Goal: Check status: Check status

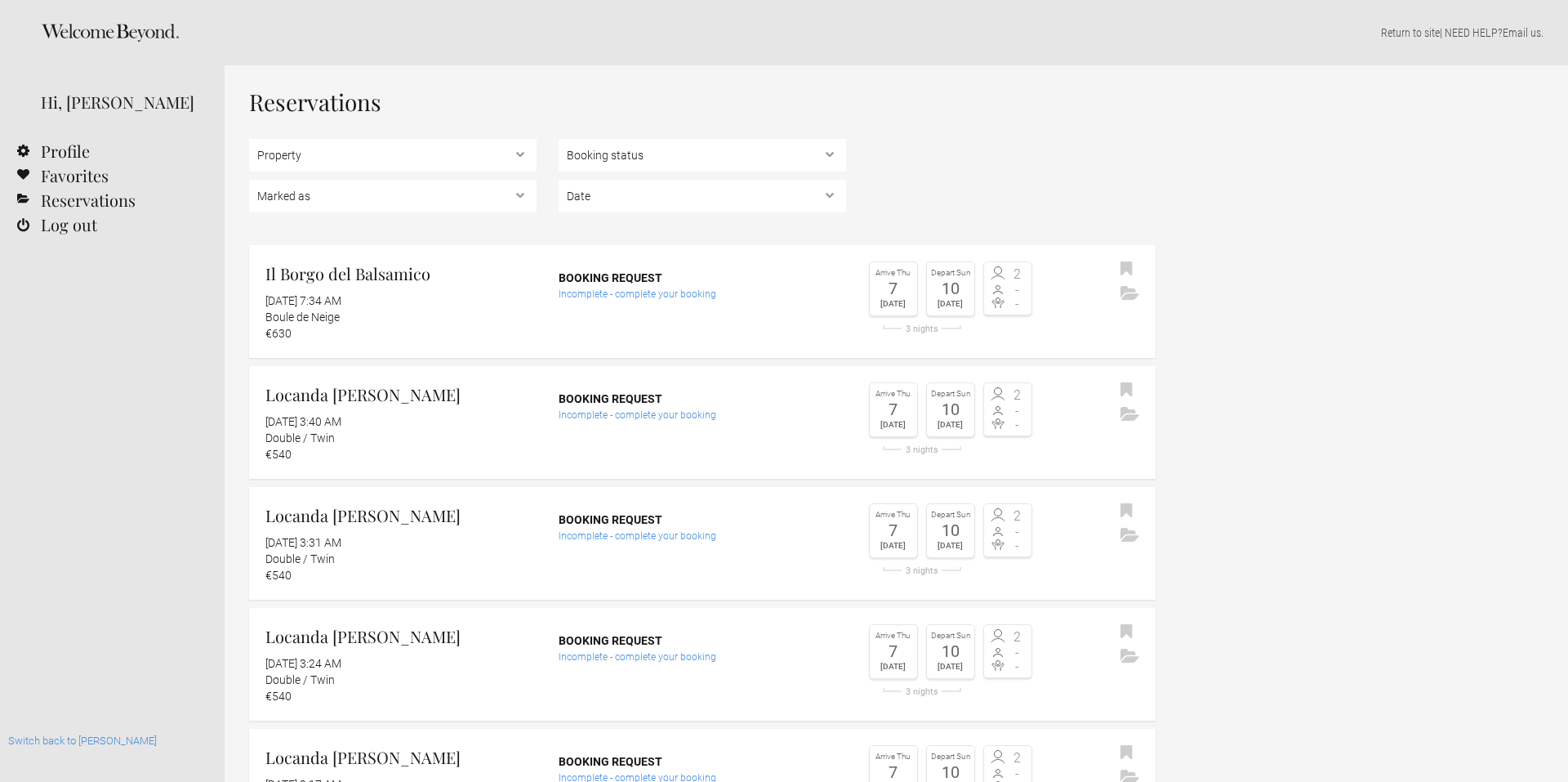
select select "EUR"
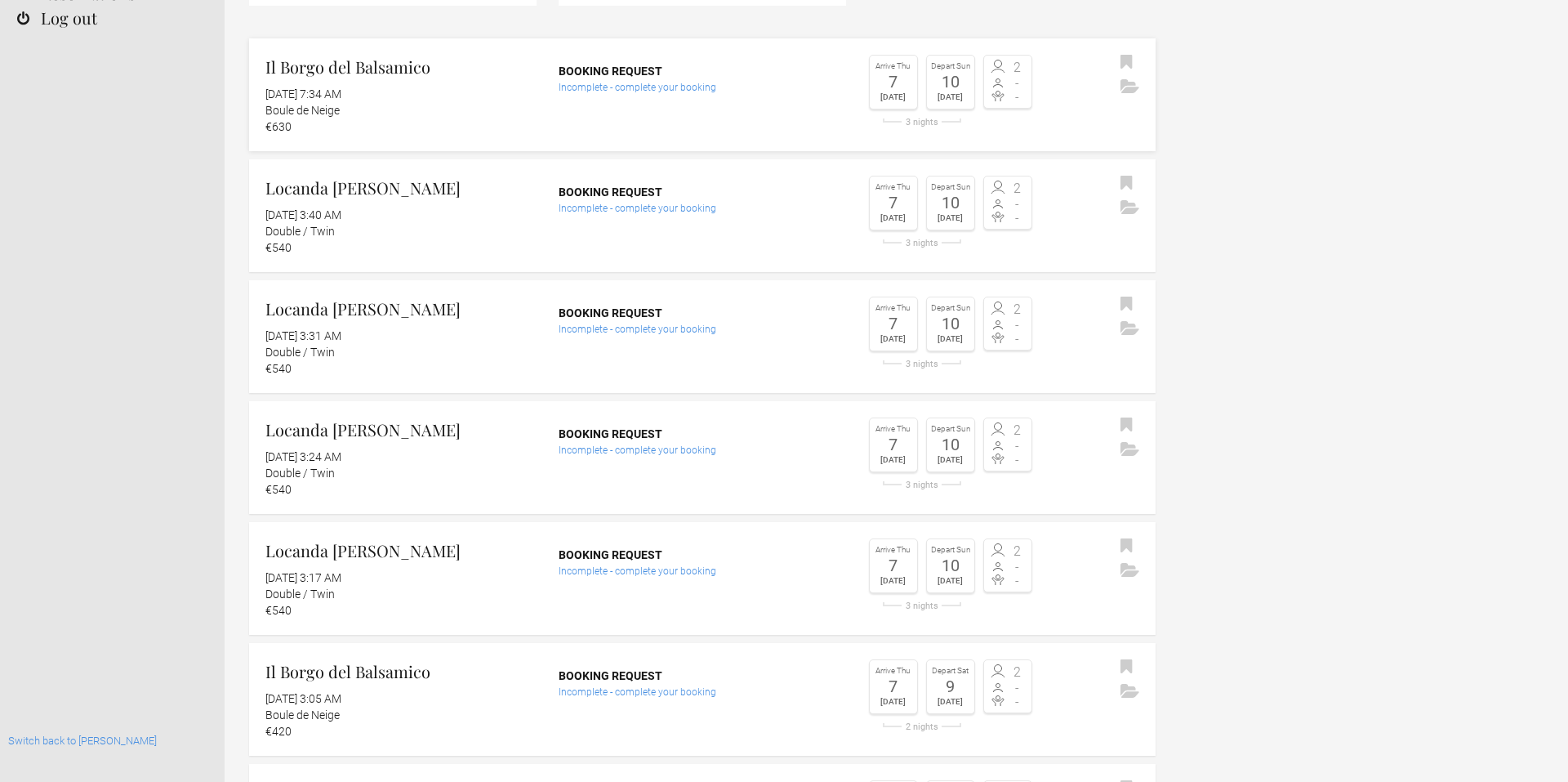
scroll to position [205, 0]
click at [539, 344] on link "Locanda La Concia October 14, 2025 at 3:31 AM Double / Twin €540 Booking reques…" at bounding box center [702, 338] width 907 height 113
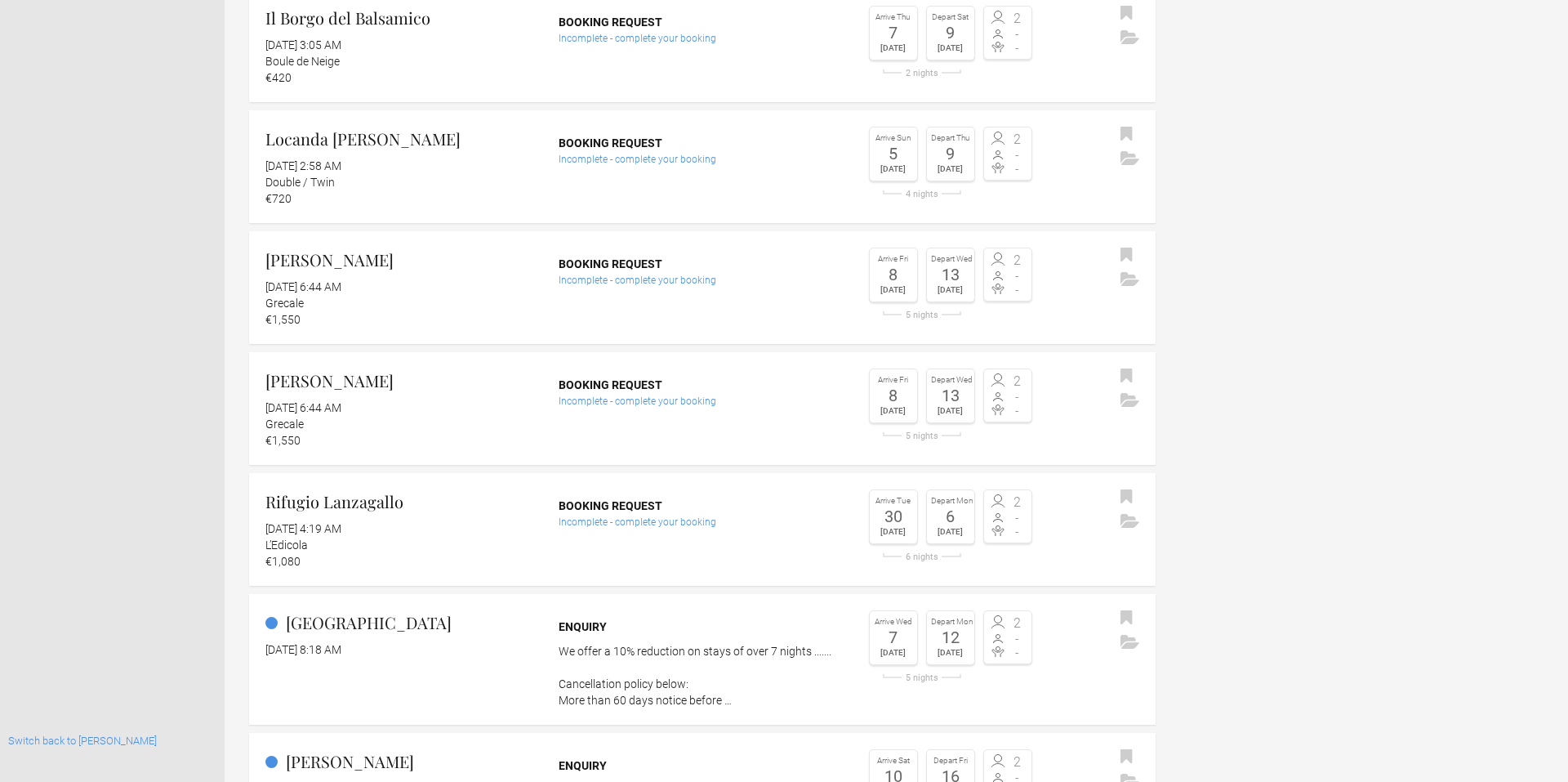
scroll to position [864, 0]
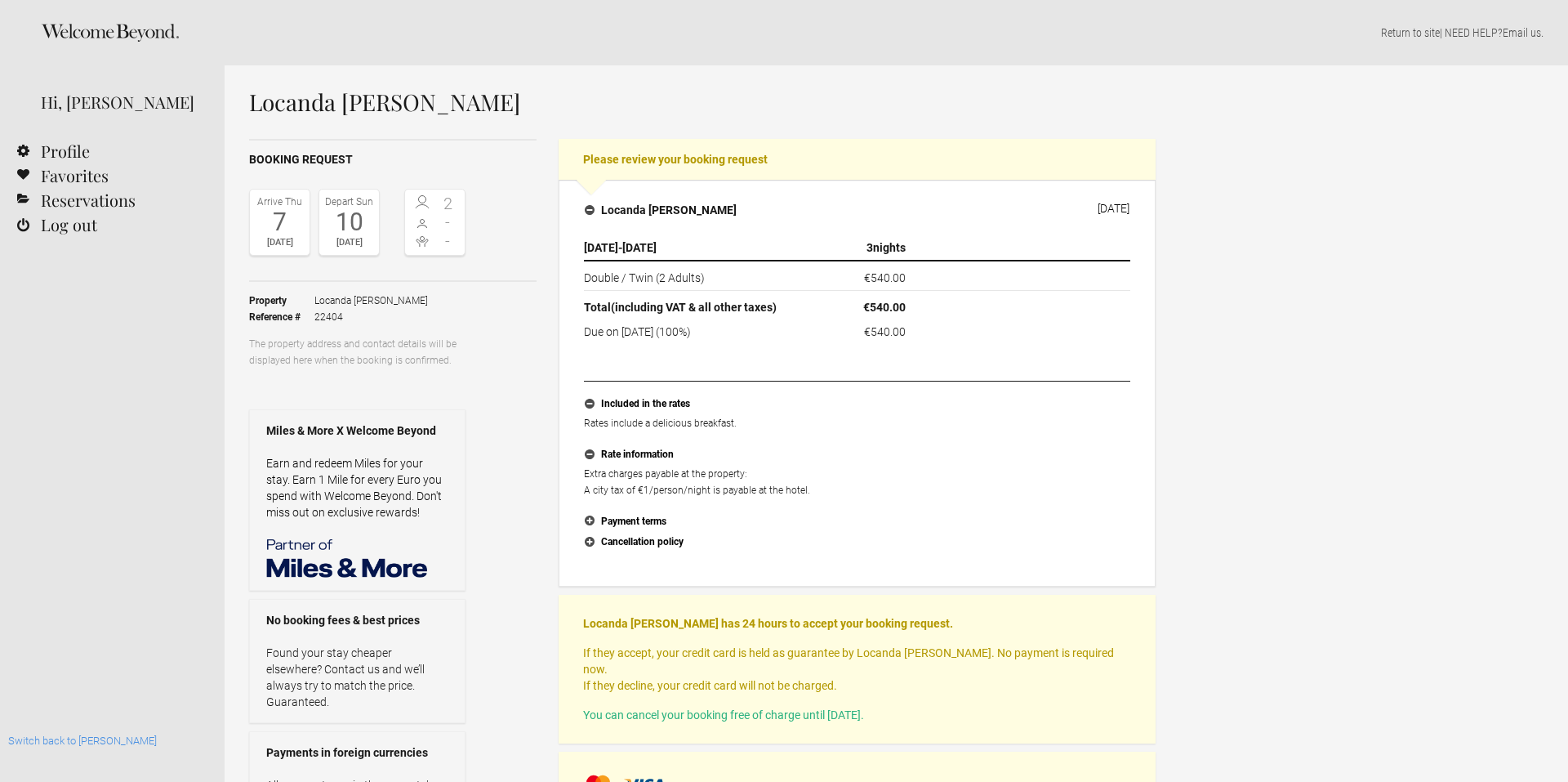
select select "EUR"
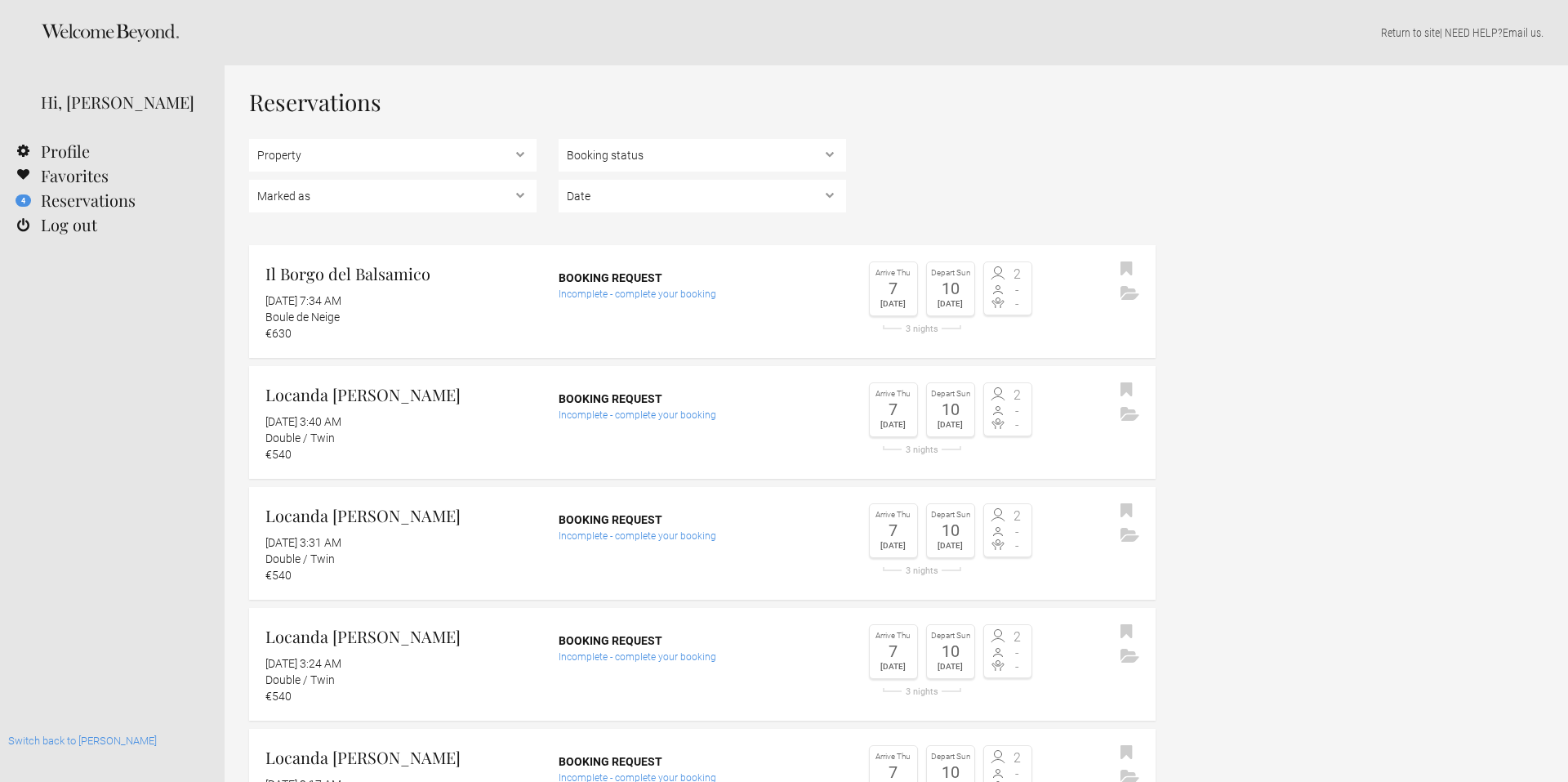
select select "EUR"
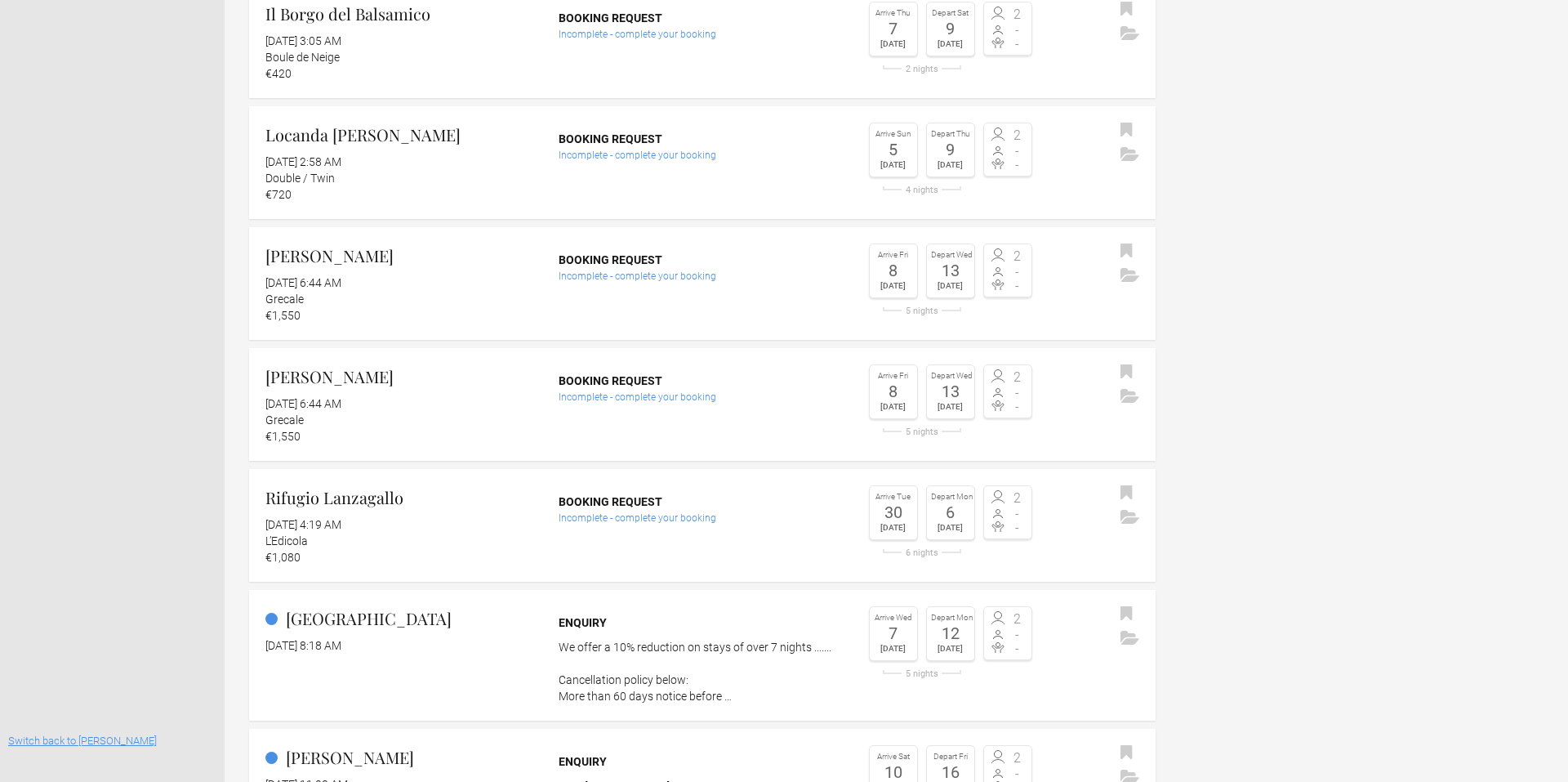
click at [55, 735] on link "Switch back to [PERSON_NAME]" at bounding box center [82, 741] width 148 height 12
